Goal: Task Accomplishment & Management: Complete application form

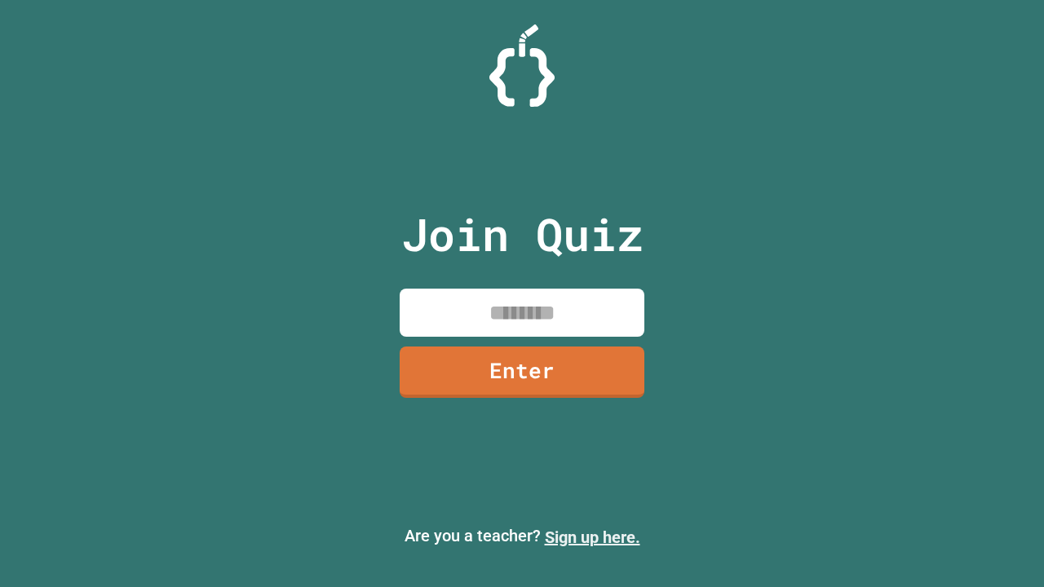
click at [592, 538] on link "Sign up here." at bounding box center [592, 538] width 95 height 20
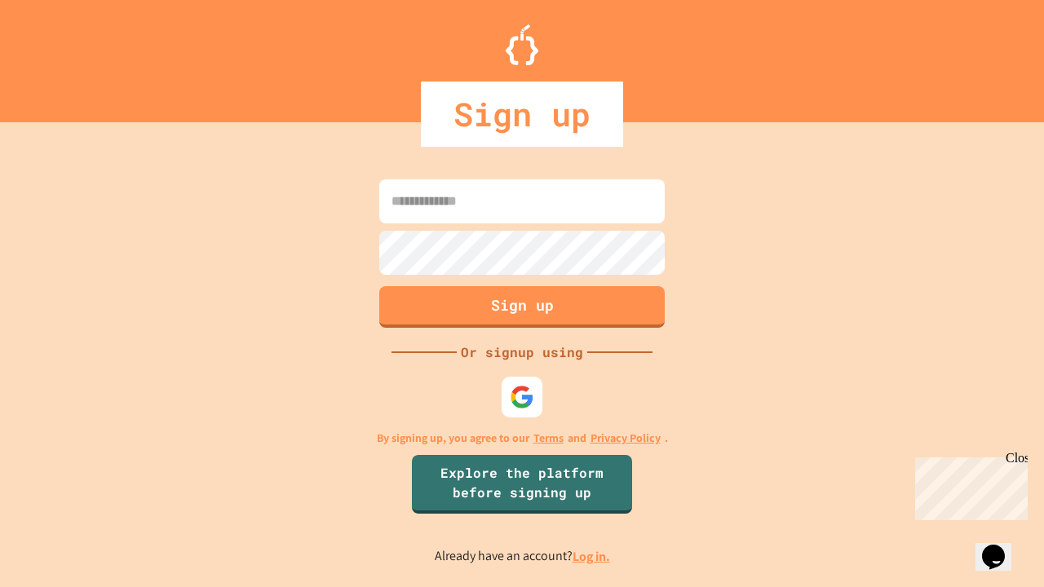
click at [592, 556] on link "Log in." at bounding box center [592, 556] width 38 height 17
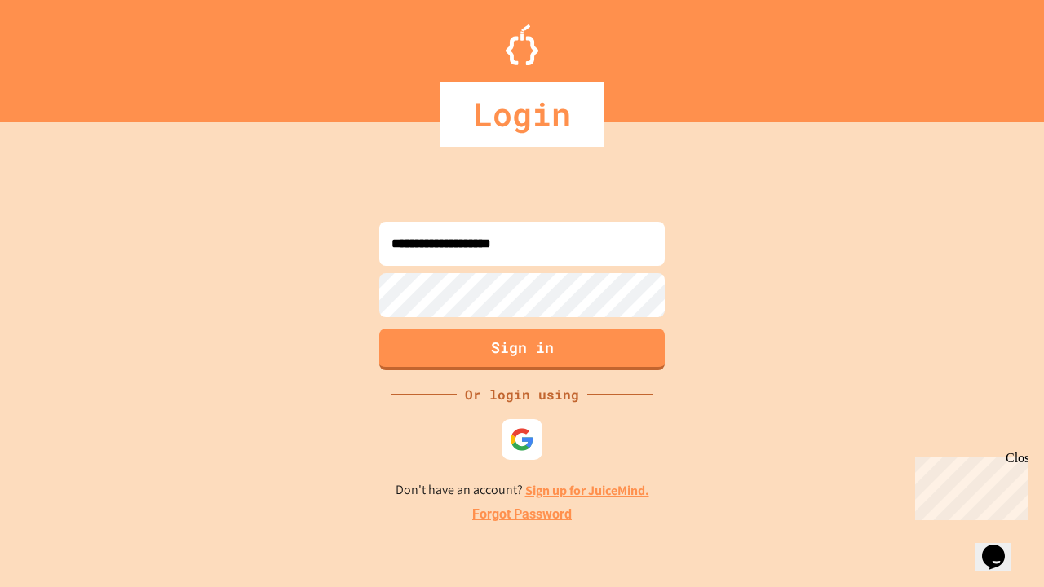
type input "**********"
